Goal: Task Accomplishment & Management: Complete application form

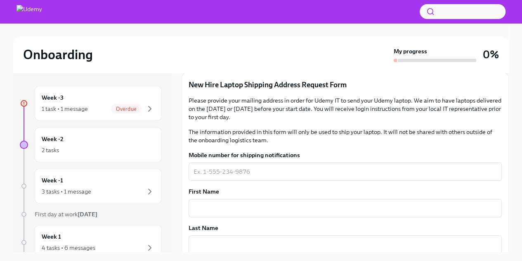
scroll to position [103, 0]
click at [285, 164] on div "x ​" at bounding box center [345, 171] width 313 height 18
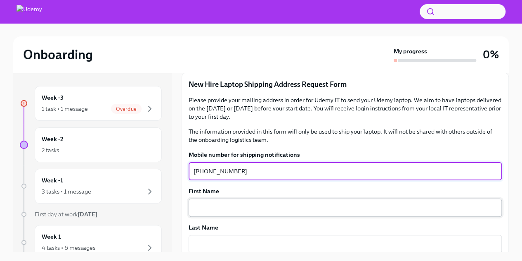
type textarea "[PHONE_NUMBER]"
click at [282, 206] on textarea "First Name" at bounding box center [345, 207] width 303 height 10
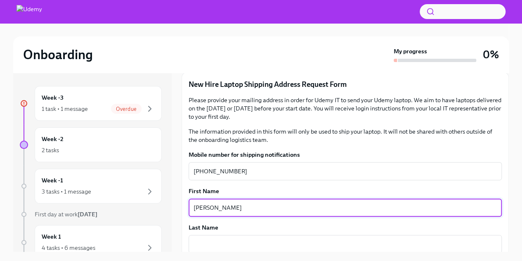
type textarea "[PERSON_NAME]"
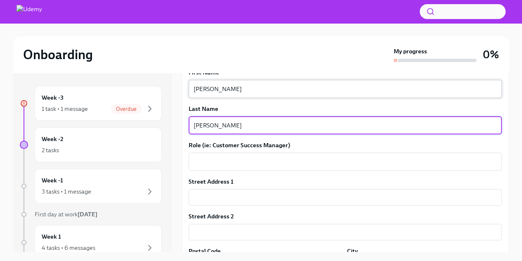
scroll to position [223, 0]
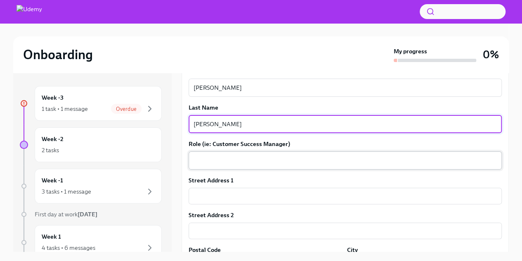
type textarea "[PERSON_NAME]"
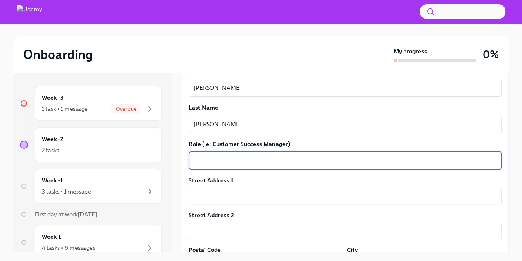
click at [285, 162] on textarea "Role (ie: Customer Success Manager)" at bounding box center [345, 160] width 303 height 10
type textarea "Product and Technology Partner Manager"
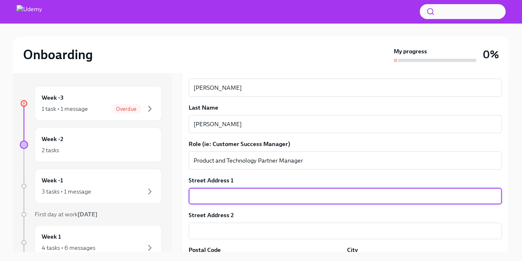
click at [263, 199] on input "text" at bounding box center [345, 195] width 313 height 17
type input "[STREET_ADDRESS][PERSON_NAME]"
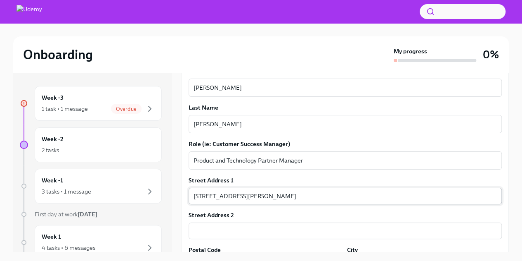
scroll to position [325, 0]
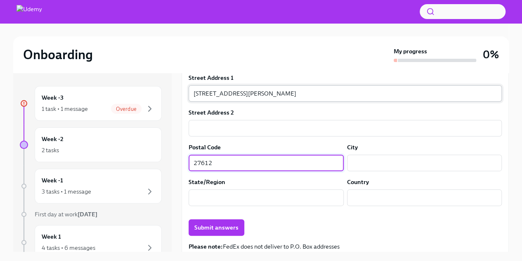
type input "27612"
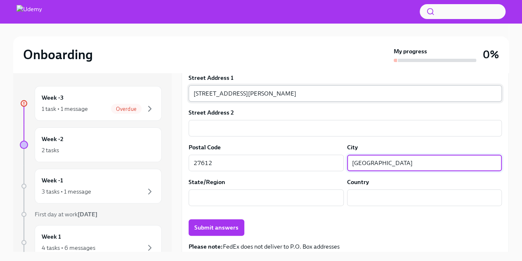
type input "[GEOGRAPHIC_DATA]"
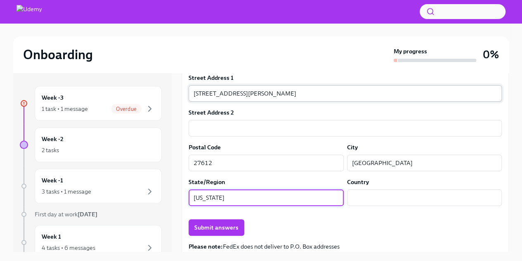
click at [189, 219] on button "Submit answers" at bounding box center [217, 227] width 56 height 17
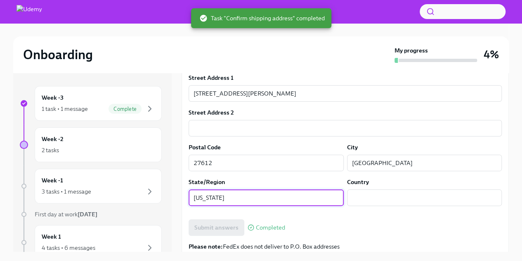
click at [285, 201] on input "[US_STATE]" at bounding box center [266, 197] width 155 height 17
type input "n"
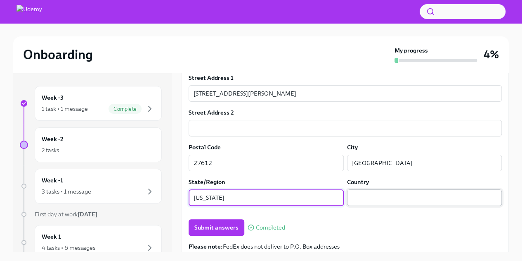
type input "[US_STATE]"
click at [367, 194] on input "text" at bounding box center [424, 197] width 155 height 17
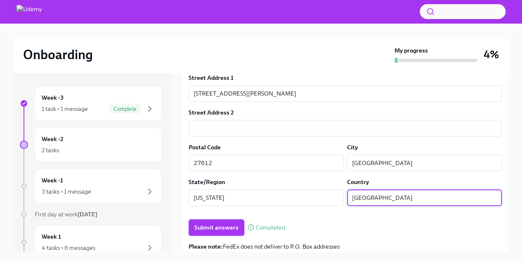
type input "[GEOGRAPHIC_DATA]"
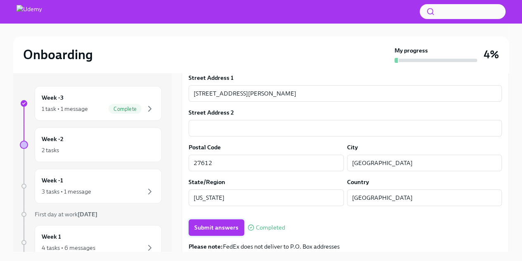
click at [229, 230] on span "Submit answers" at bounding box center [216, 227] width 44 height 8
